Goal: Ask a question

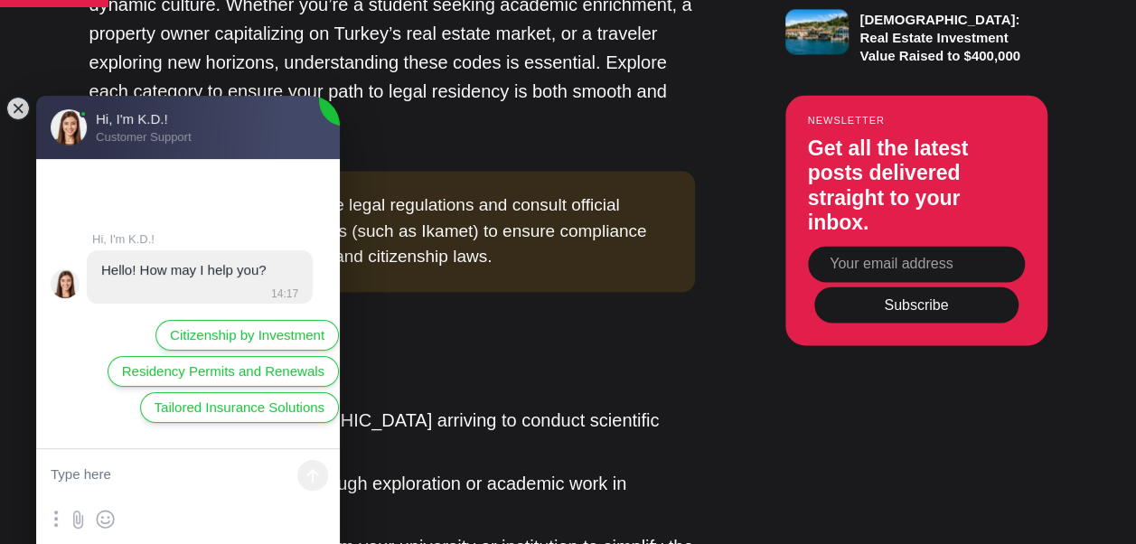
click at [483, 469] on li "Key Benefit : Enables thorough exploration or academic work in [GEOGRAPHIC_DATA]" at bounding box center [406, 496] width 578 height 54
click at [418, 469] on li "Key Benefit : Enables thorough exploration or academic work in [GEOGRAPHIC_DATA]" at bounding box center [406, 496] width 578 height 54
click at [22, 111] on jdiv at bounding box center [17, 108] width 25 height 25
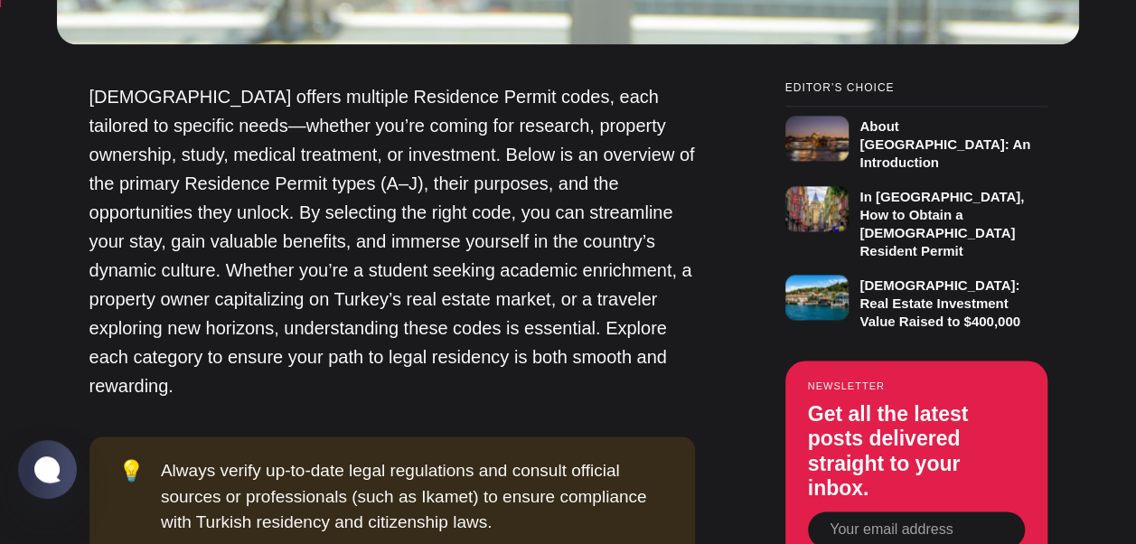
scroll to position [1397, 0]
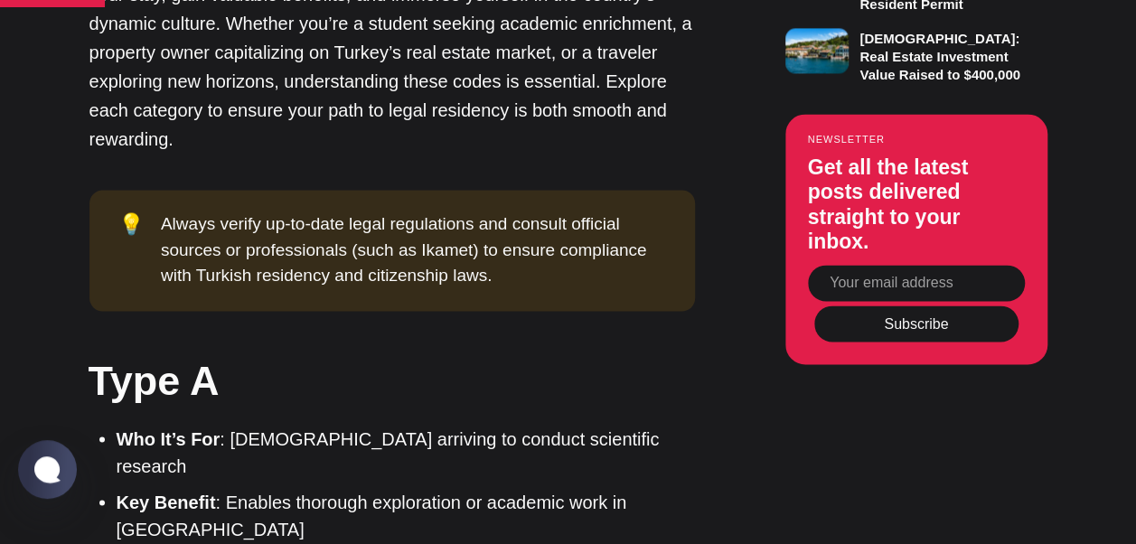
click at [333, 211] on div "Always verify up-to-date legal regulations and consult official sources or prof…" at bounding box center [413, 250] width 505 height 78
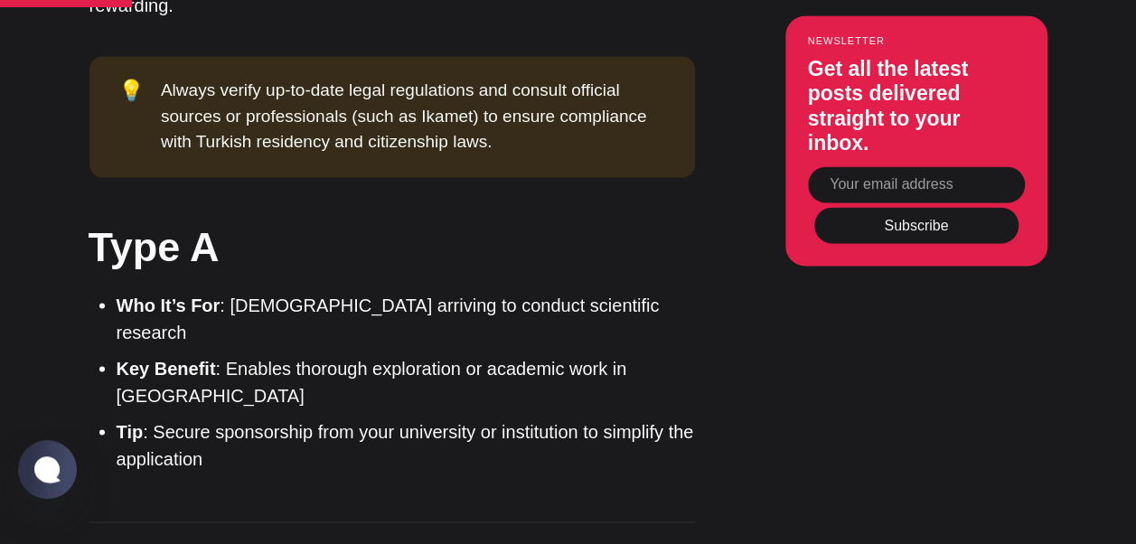
scroll to position [1527, 0]
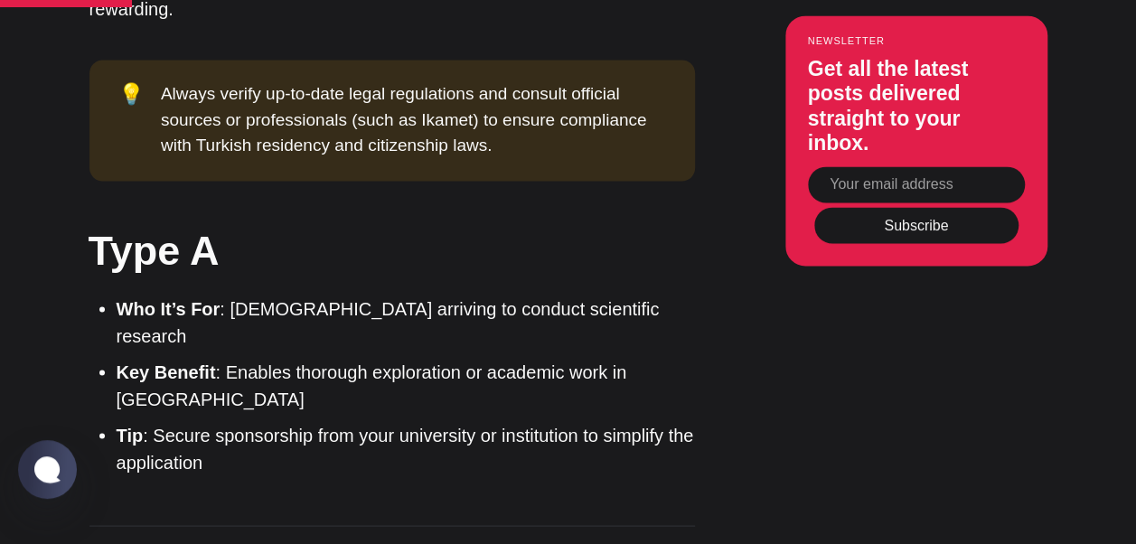
click at [186, 295] on ul "Who It’s For : Foreigners arriving to conduct scientific research Key Benefit :…" at bounding box center [399, 385] width 592 height 181
click at [154, 221] on h2 "Type A" at bounding box center [391, 249] width 605 height 57
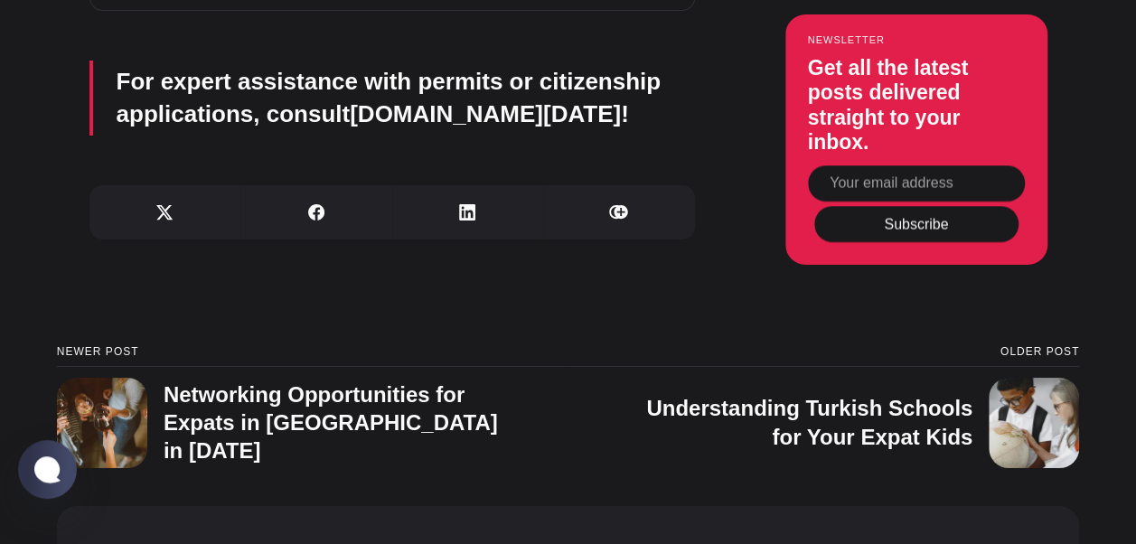
scroll to position [6697, 0]
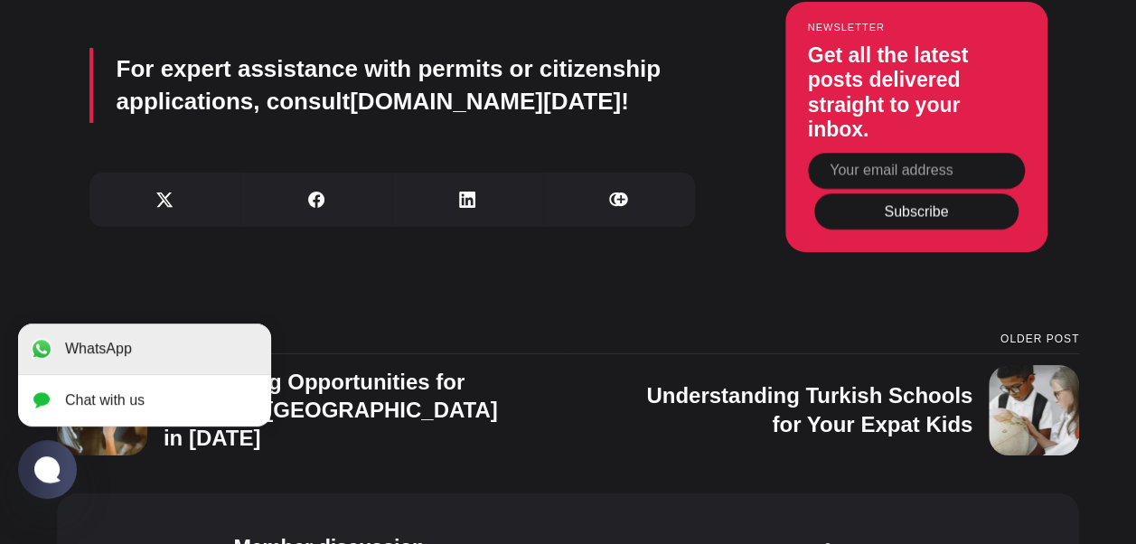
click at [92, 374] on jdiv "WhatsApp" at bounding box center [144, 349] width 253 height 51
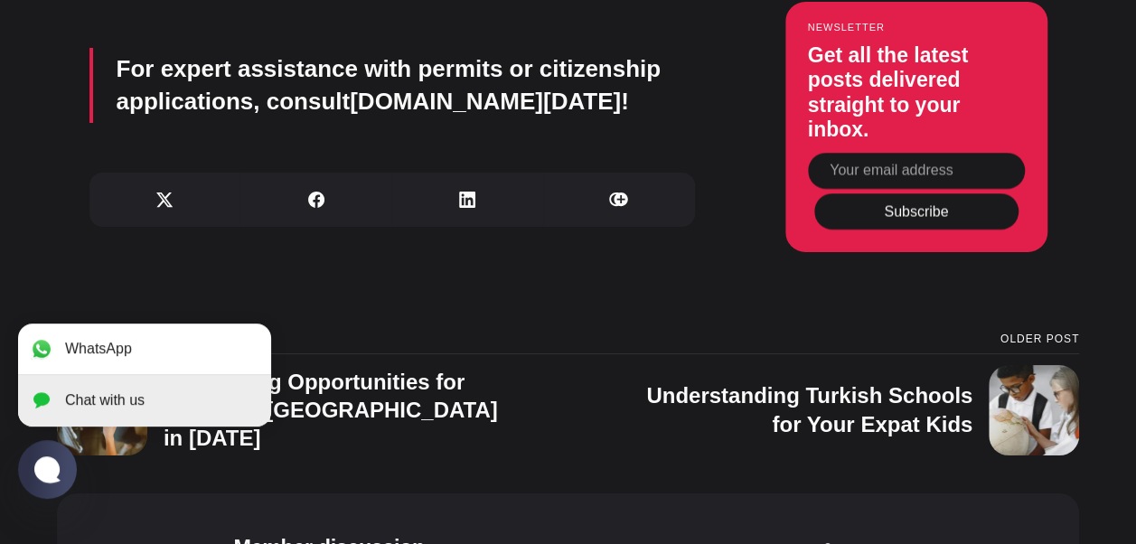
click at [116, 405] on jdiv "Chat with us" at bounding box center [105, 400] width 80 height 16
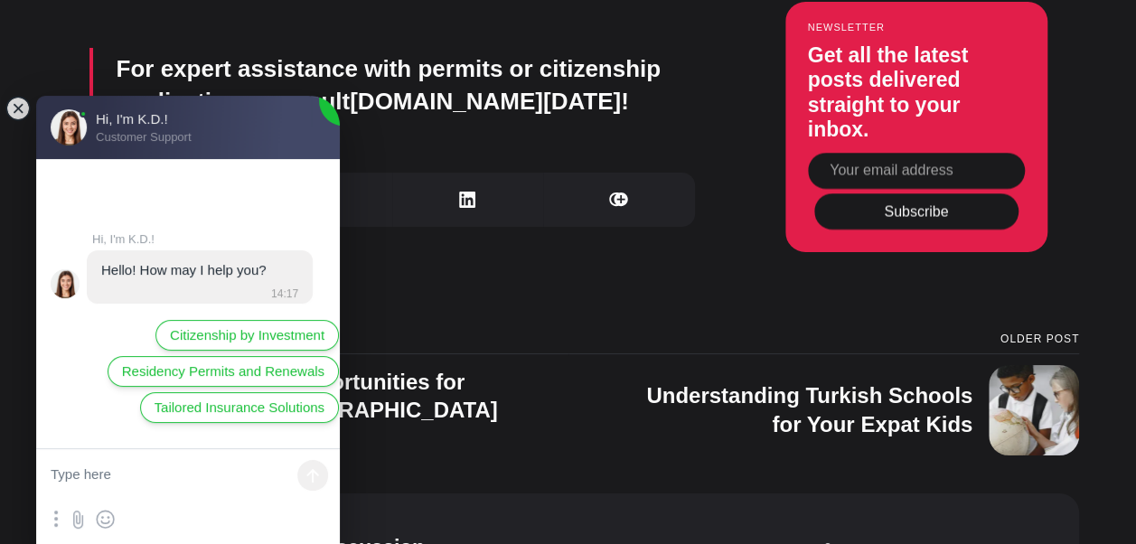
click at [101, 496] on textarea at bounding box center [188, 476] width 304 height 54
type textarea "Hello"
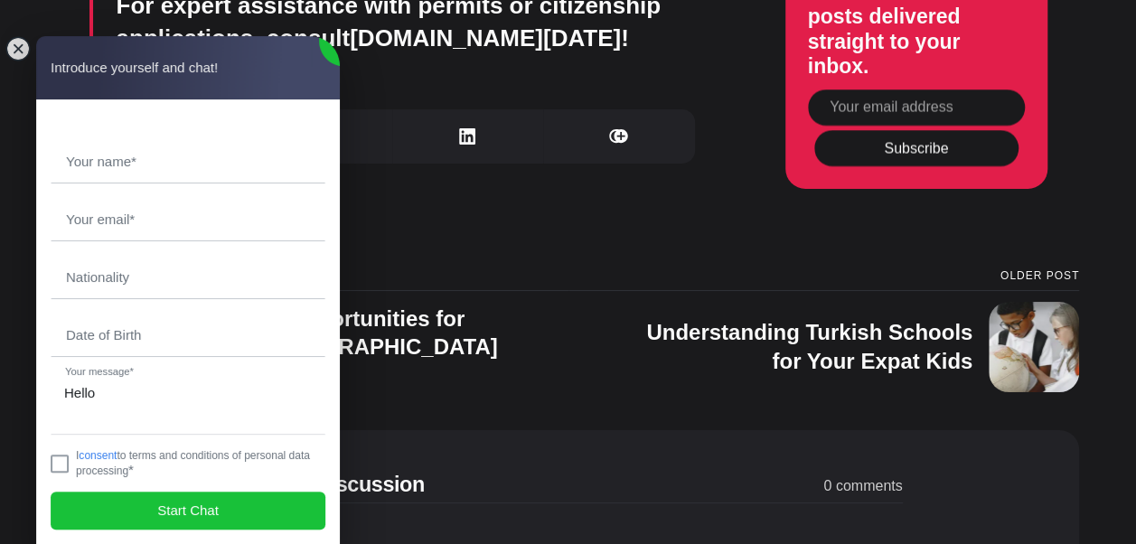
scroll to position [6758, 0]
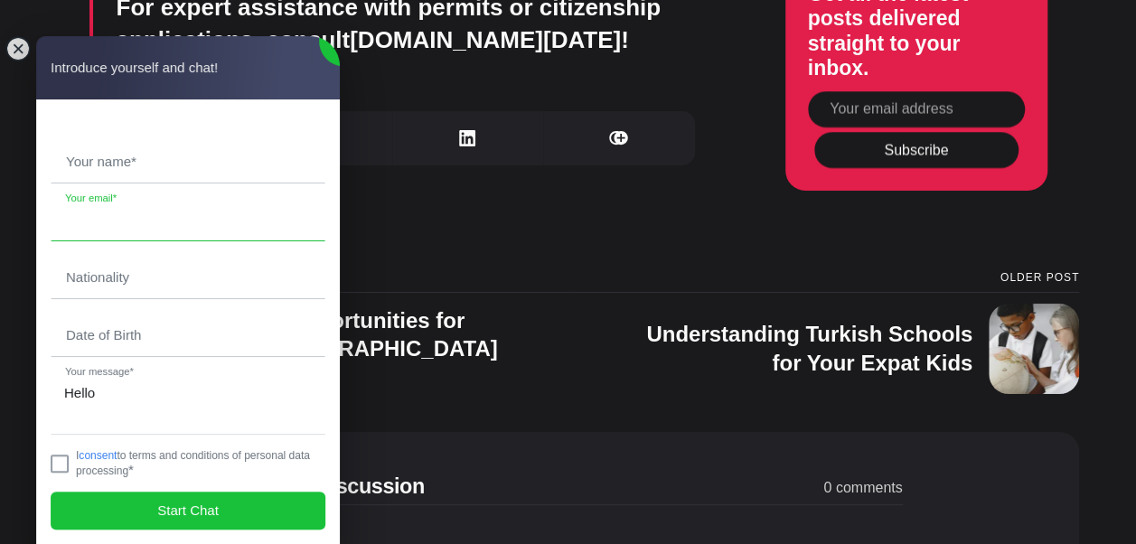
click at [103, 235] on input "email" at bounding box center [188, 220] width 273 height 42
type input "[EMAIL_ADDRESS][DOMAIN_NAME]"
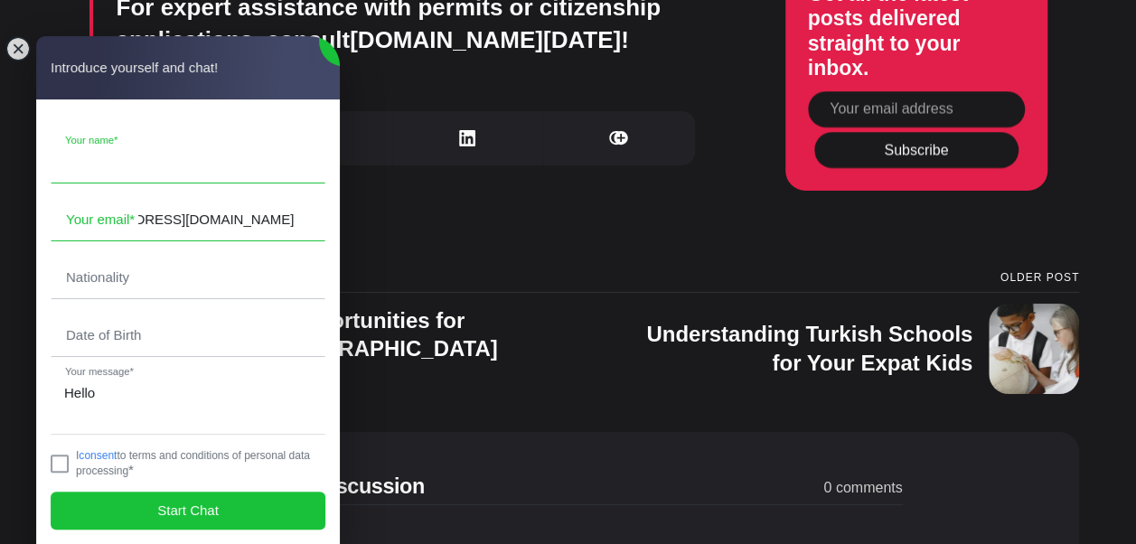
type input "saima"
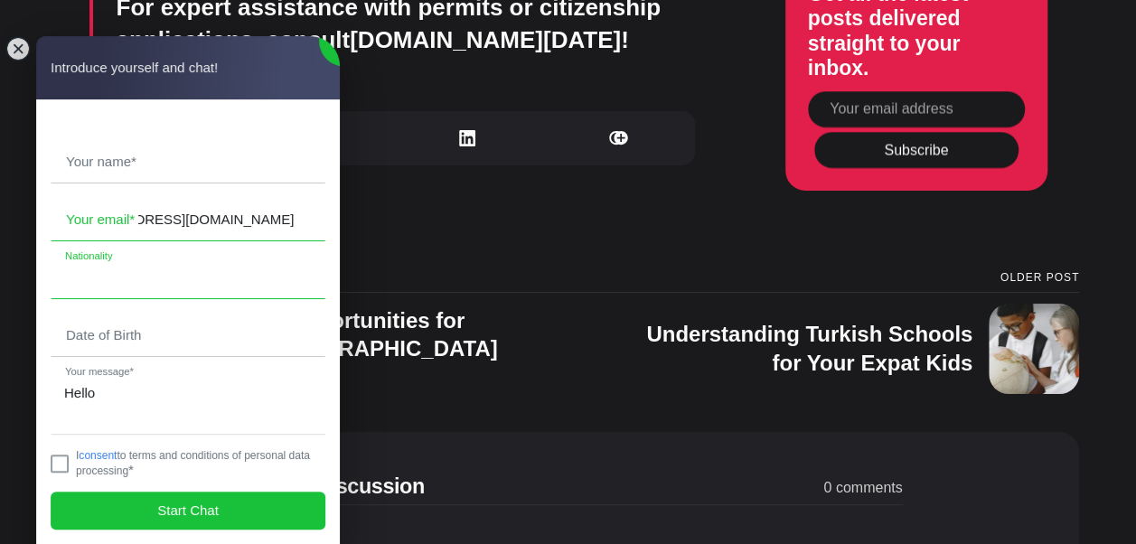
type input "ijaz"
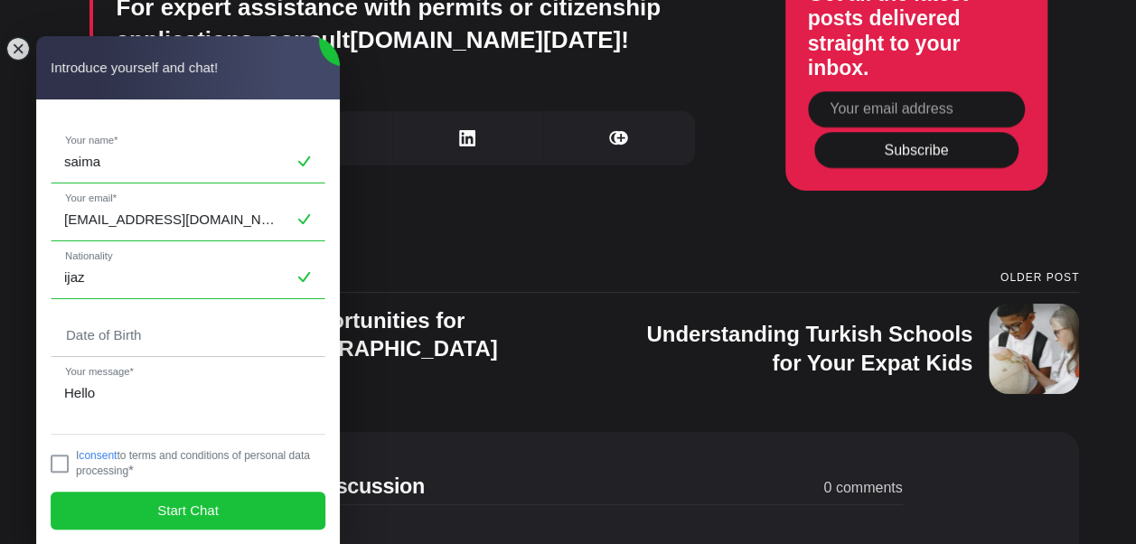
click at [380, 432] on div "Member discussion 0 comments" at bounding box center [568, 465] width 669 height 67
click at [55, 465] on jdiv at bounding box center [60, 464] width 18 height 18
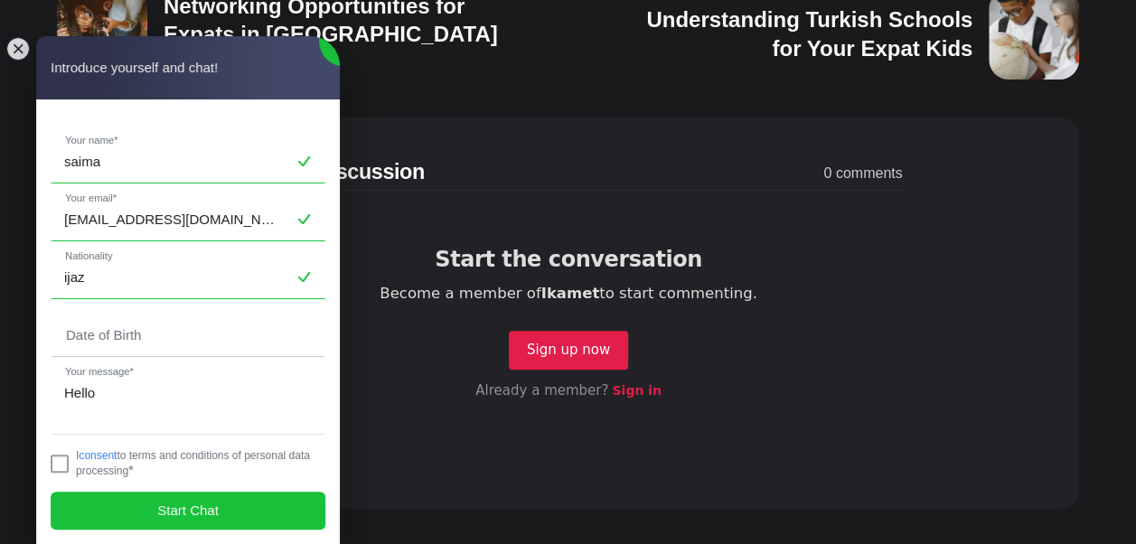
scroll to position [7076, 0]
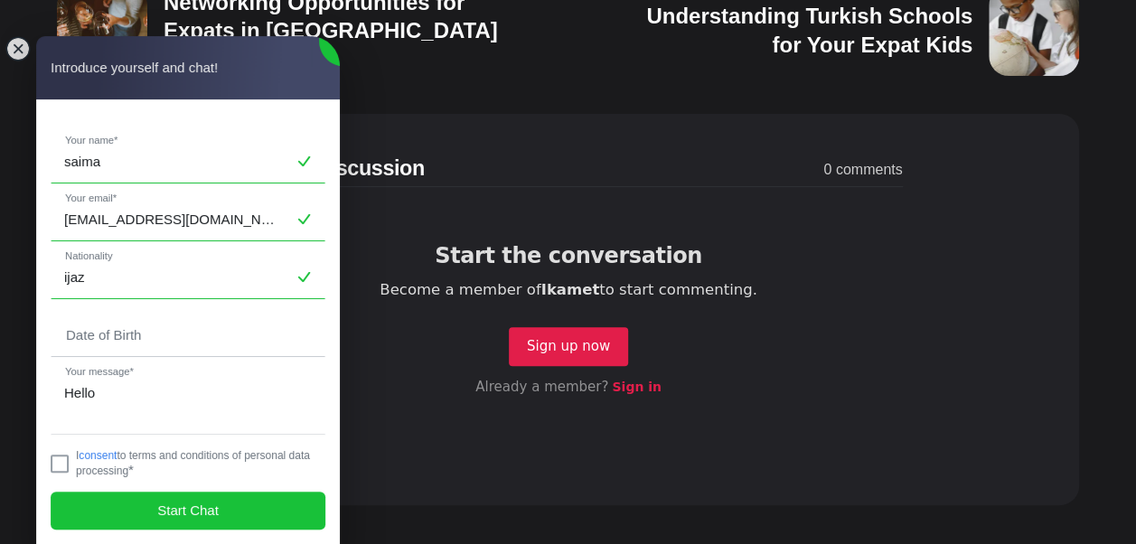
click at [389, 451] on section "Start the conversation Become a member of Ikamet to start commenting. Sign up n…" at bounding box center [567, 327] width 669 height 251
click at [14, 54] on jdiv at bounding box center [17, 48] width 25 height 25
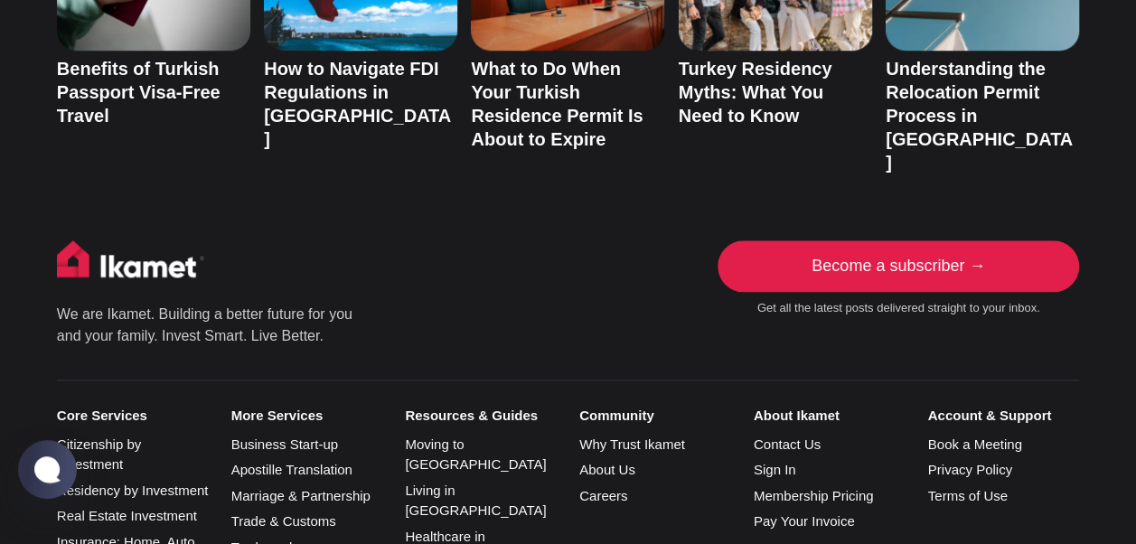
scroll to position [7729, 0]
